Goal: Check status: Check status

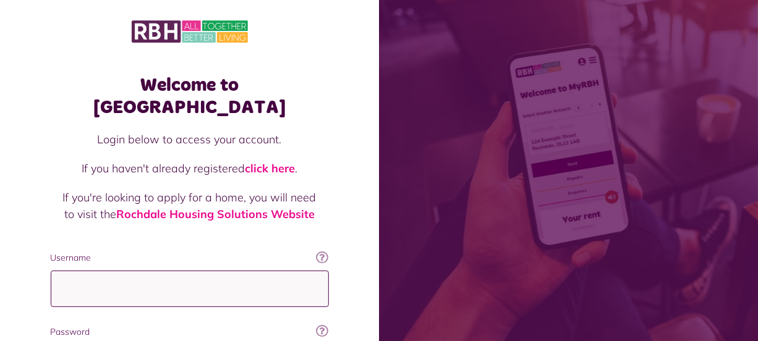
type input "**********"
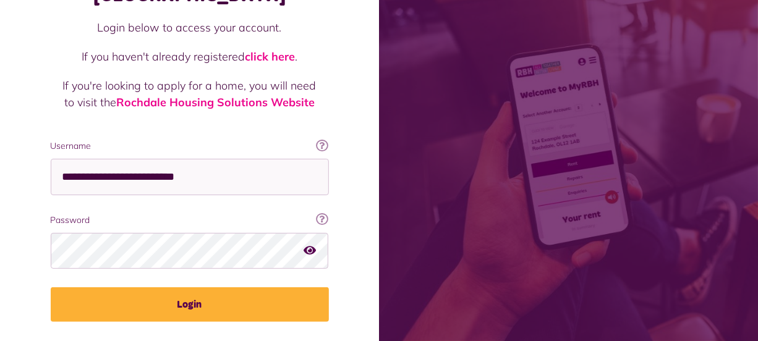
scroll to position [134, 0]
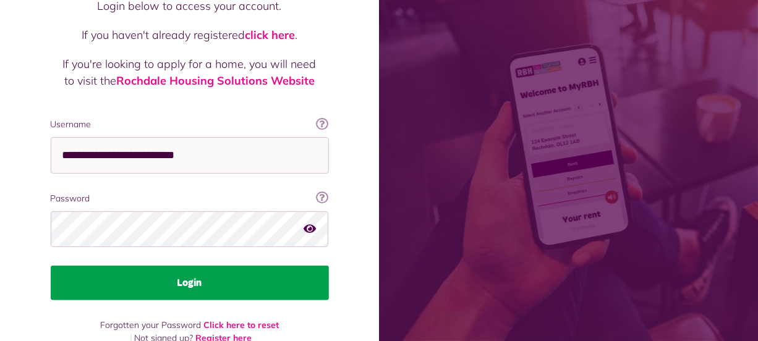
click at [296, 266] on button "Login" at bounding box center [190, 283] width 278 height 35
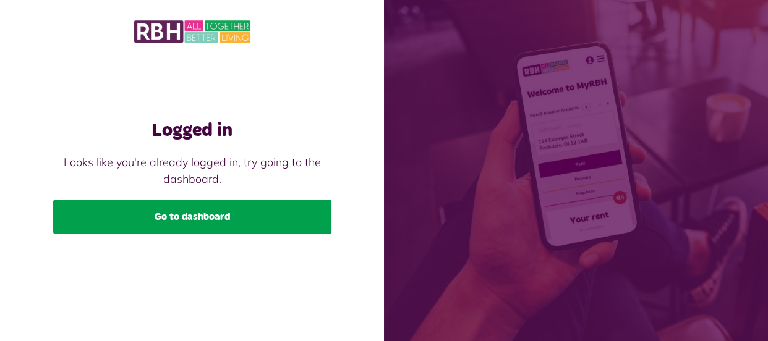
click at [284, 215] on link "Go to dashboard" at bounding box center [192, 217] width 278 height 35
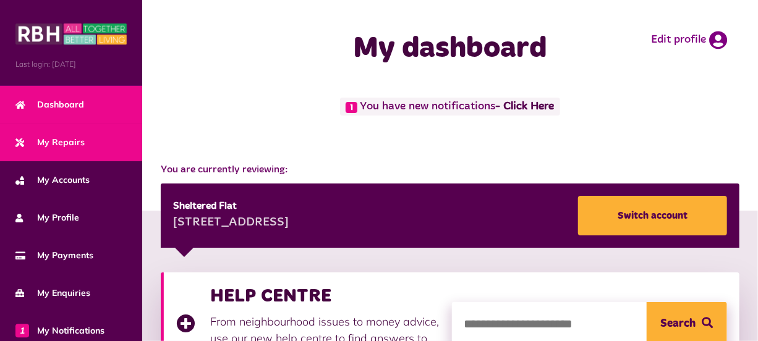
click at [88, 139] on link "My Repairs" at bounding box center [71, 143] width 142 height 38
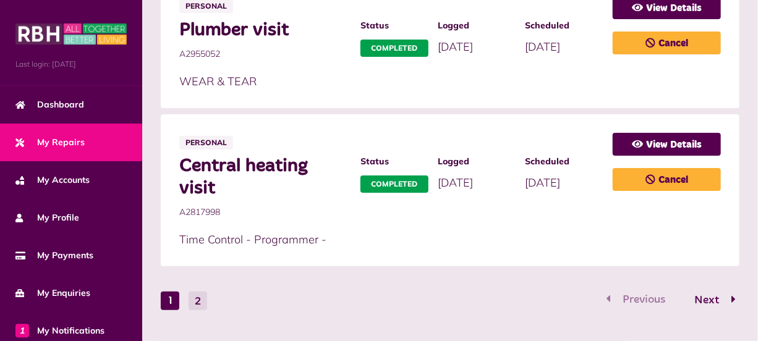
scroll to position [979, 0]
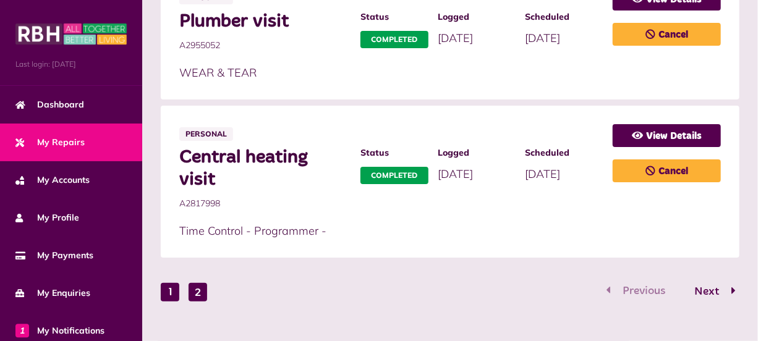
click at [197, 283] on button "2" at bounding box center [198, 292] width 19 height 19
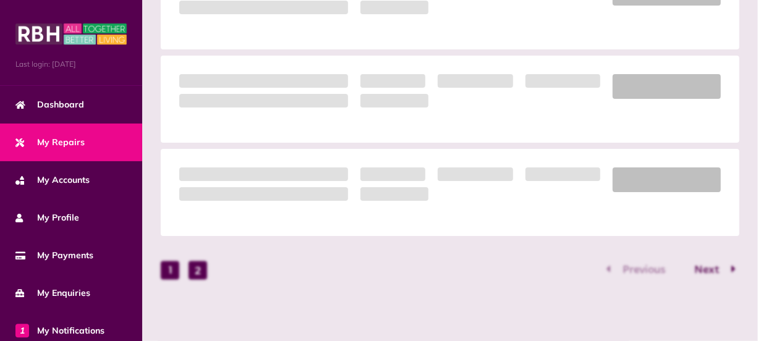
scroll to position [728, 0]
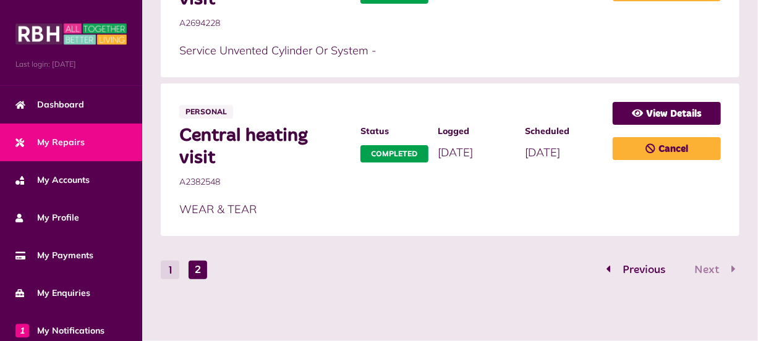
click at [730, 265] on div "Previous Next" at bounding box center [670, 270] width 137 height 19
click at [706, 267] on div "Previous Next" at bounding box center [670, 270] width 137 height 19
click at [649, 267] on span "Previous" at bounding box center [643, 270] width 61 height 11
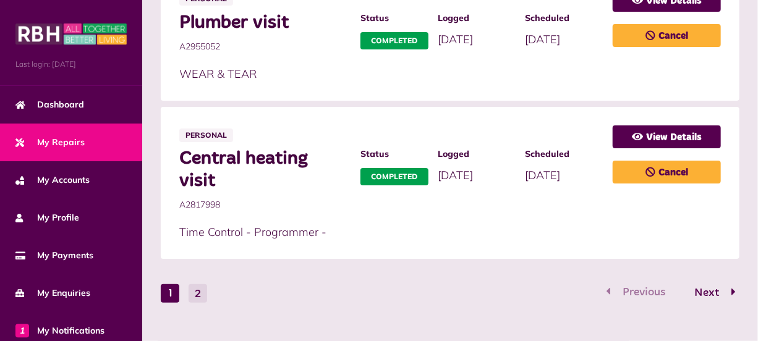
scroll to position [979, 0]
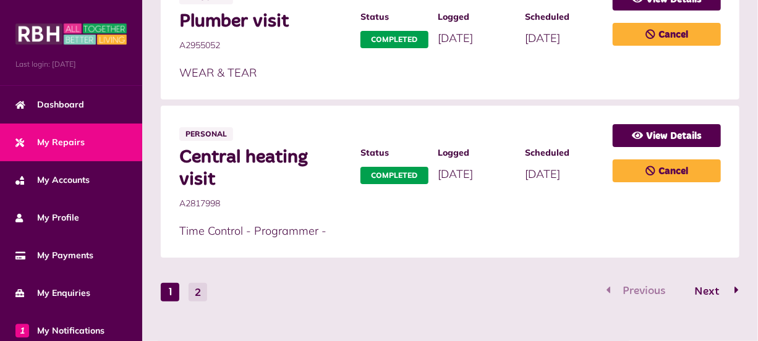
click at [717, 286] on span "Next" at bounding box center [706, 291] width 43 height 11
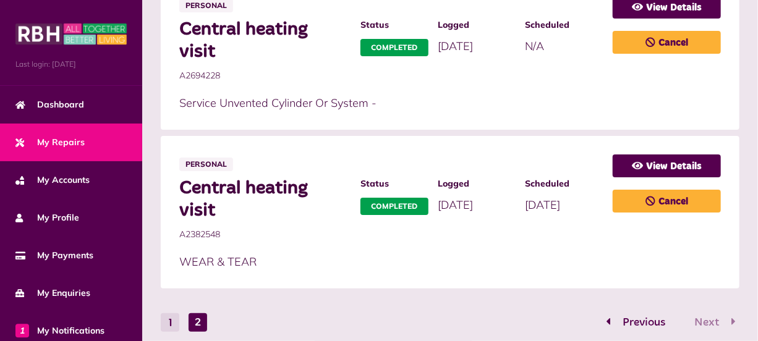
scroll to position [728, 0]
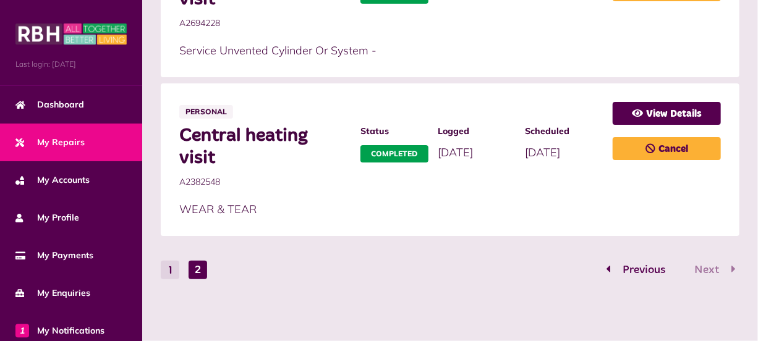
click at [709, 270] on div "Previous Next" at bounding box center [670, 270] width 137 height 19
click at [651, 267] on span "Previous" at bounding box center [643, 270] width 61 height 11
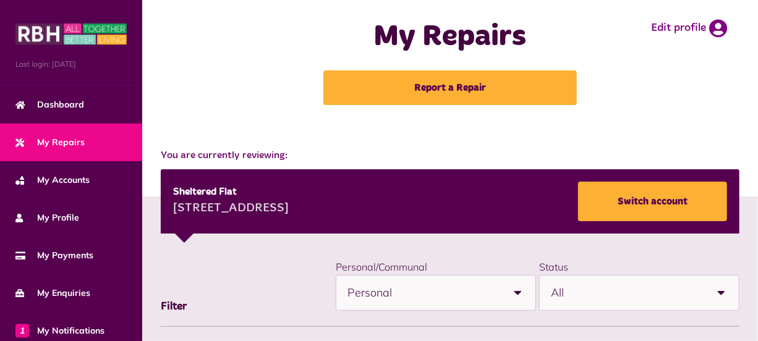
scroll to position [22, 0]
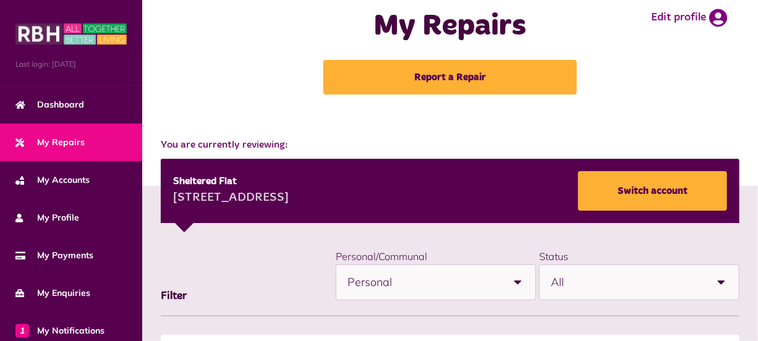
drag, startPoint x: 762, startPoint y: 335, endPoint x: 550, endPoint y: 326, distance: 212.3
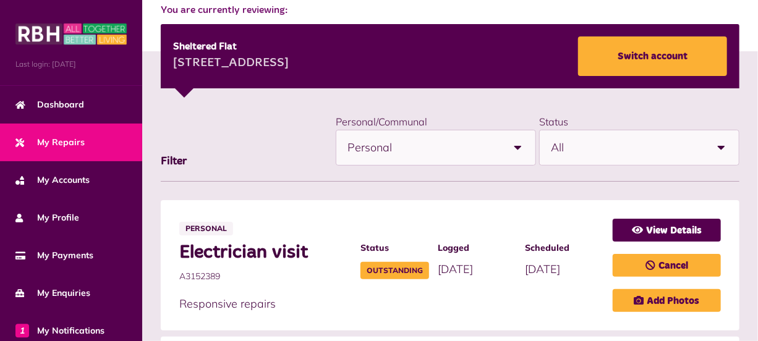
scroll to position [179, 0]
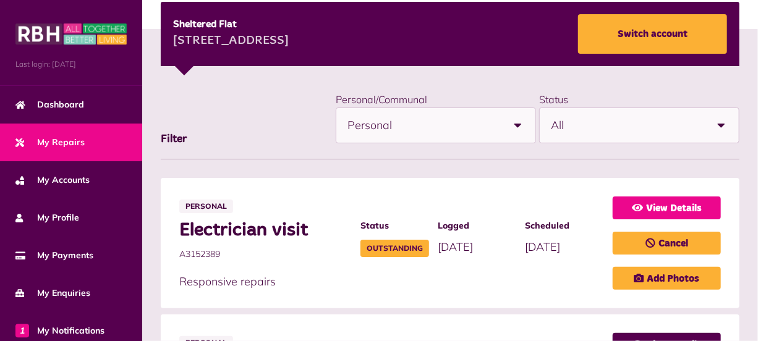
click at [690, 206] on link "View Details" at bounding box center [667, 208] width 108 height 23
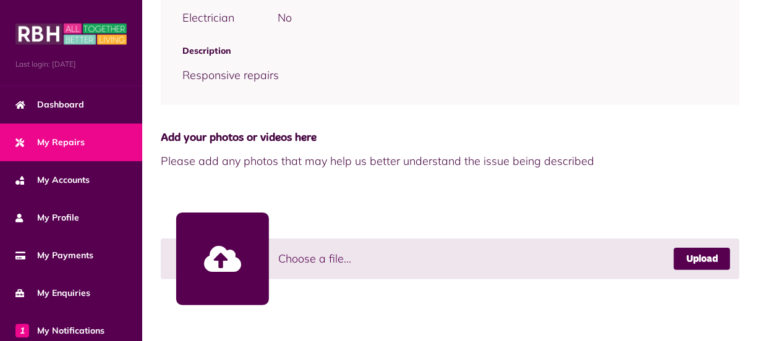
scroll to position [492, 0]
